Goal: Navigation & Orientation: Find specific page/section

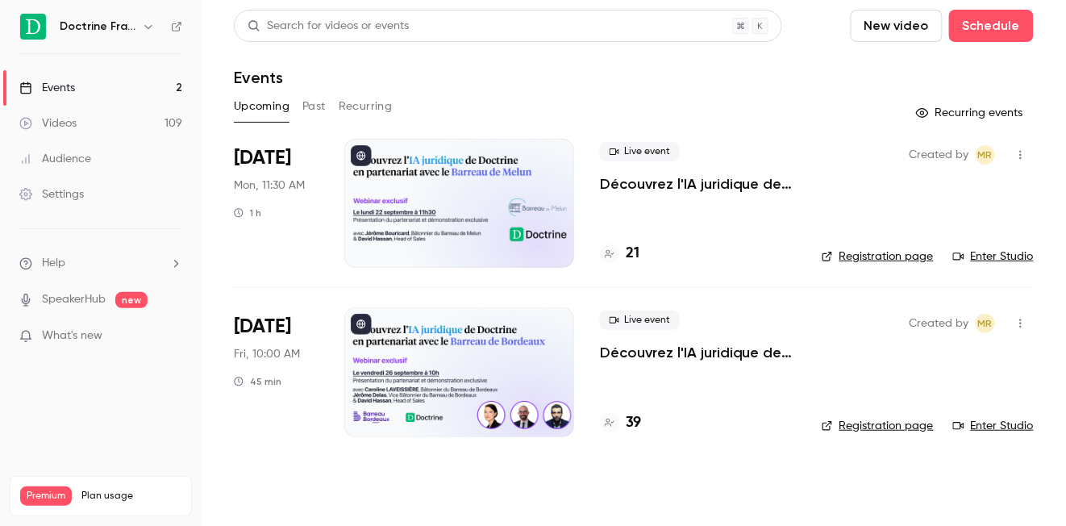
click at [329, 110] on div "Upcoming Past Recurring" at bounding box center [634, 107] width 800 height 26
click at [346, 110] on button "Recurring" at bounding box center [366, 107] width 54 height 26
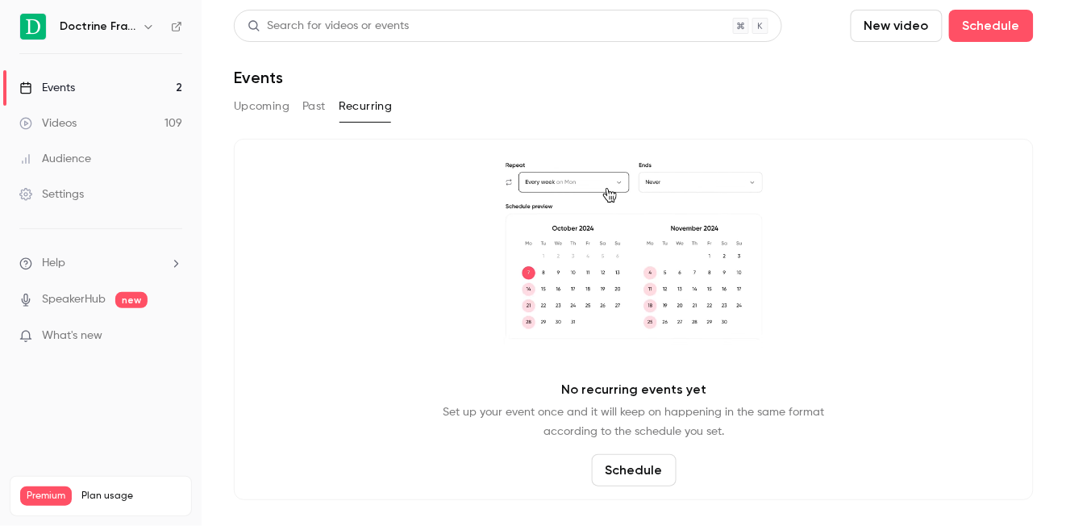
click at [135, 26] on div "Doctrine France" at bounding box center [109, 26] width 98 height 19
click at [146, 26] on icon "button" at bounding box center [147, 27] width 7 height 4
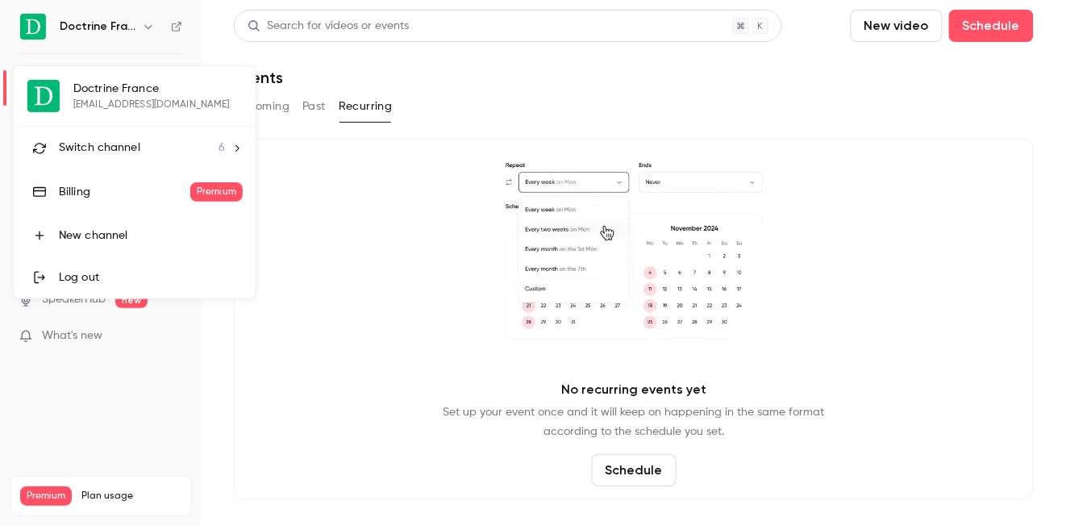
click at [118, 156] on li "Switch channel 6" at bounding box center [135, 148] width 242 height 43
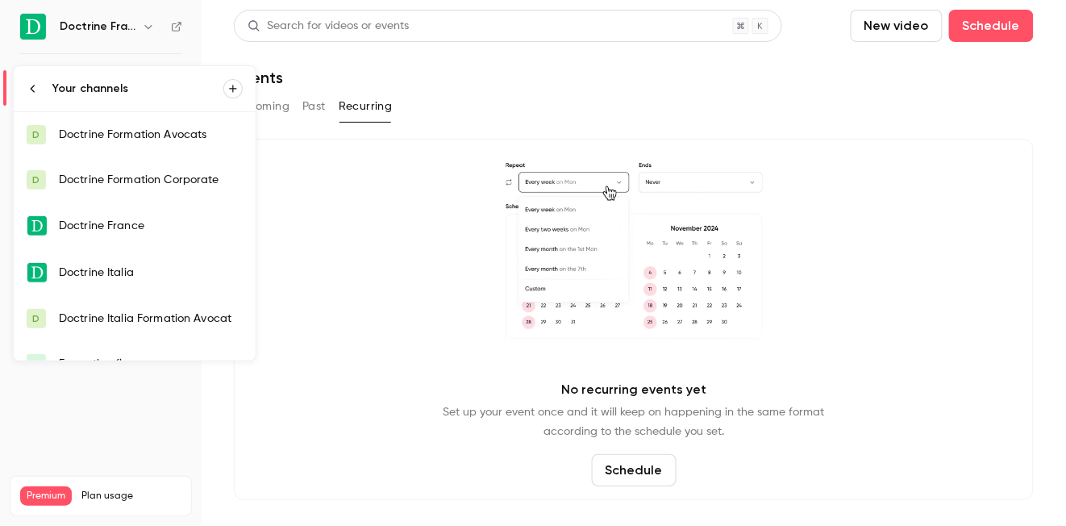
click at [189, 170] on link "D Doctrine Formation Corporate" at bounding box center [135, 179] width 242 height 45
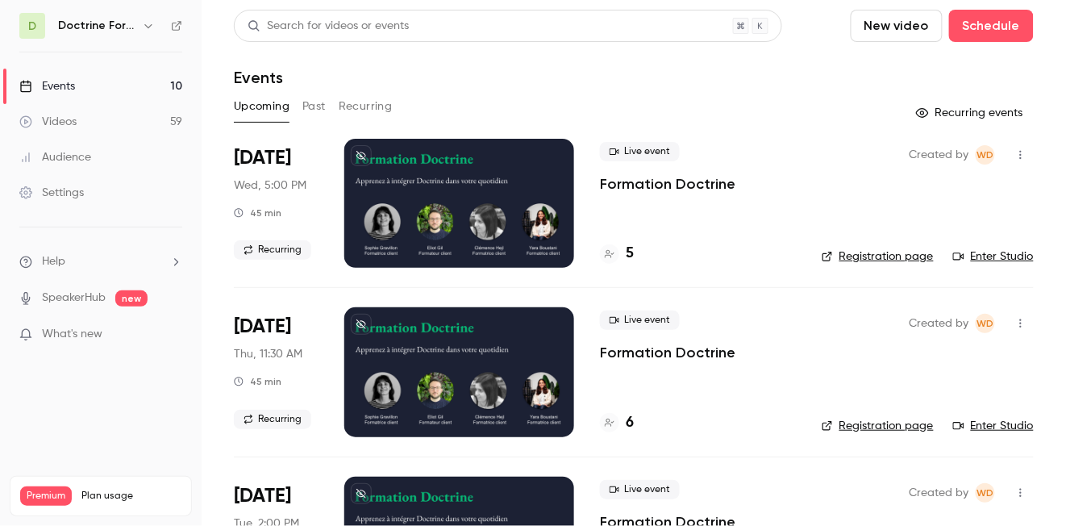
click at [177, 24] on icon at bounding box center [177, 26] width 10 height 10
